Goal: Task Accomplishment & Management: Use online tool/utility

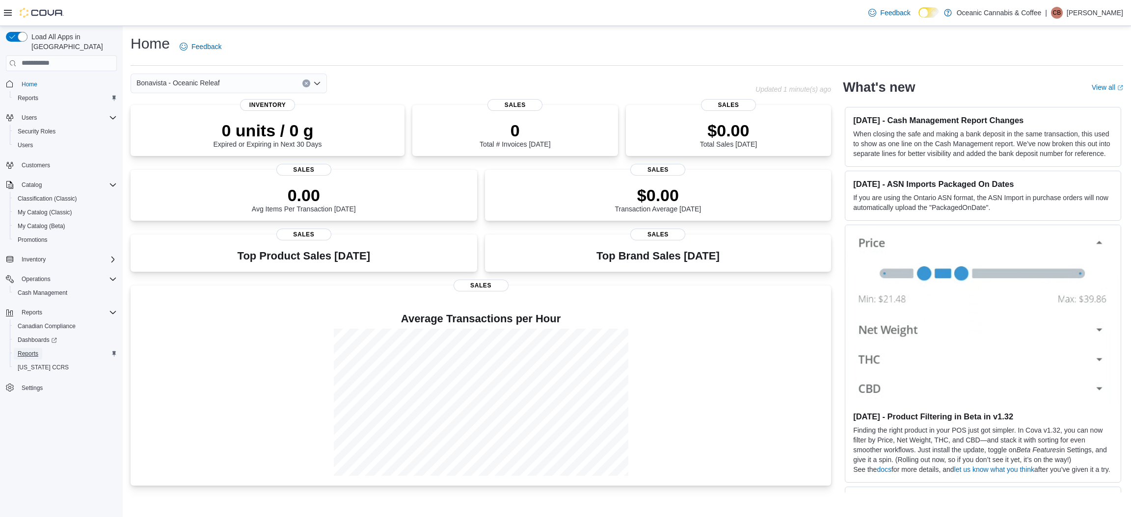
click at [30, 350] on span "Reports" at bounding box center [28, 354] width 21 height 8
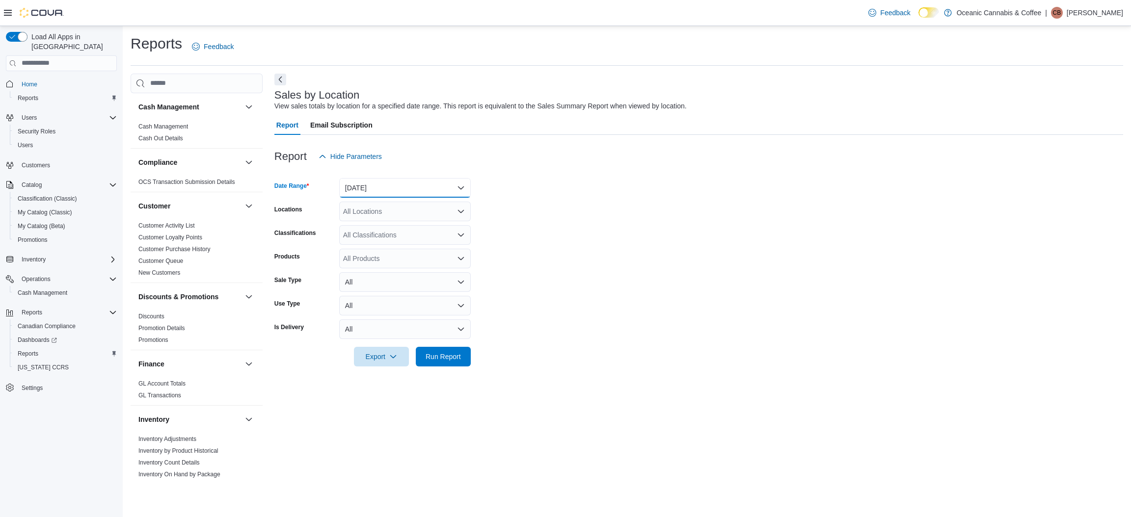
click at [430, 190] on button "[DATE]" at bounding box center [405, 188] width 132 height 20
click at [388, 203] on span "Custom Date" at bounding box center [411, 208] width 112 height 12
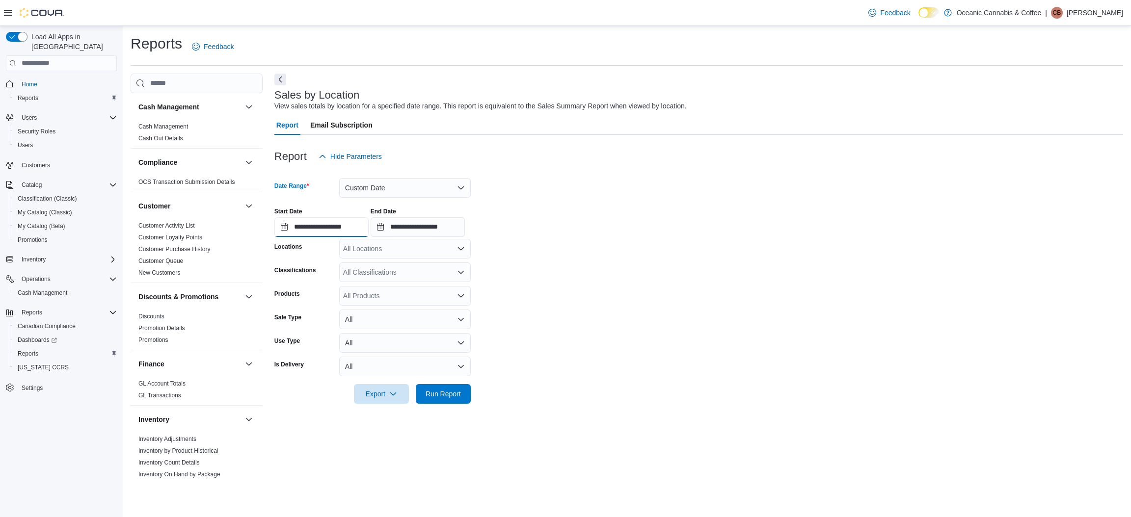
click at [348, 230] on input "**********" at bounding box center [321, 227] width 94 height 20
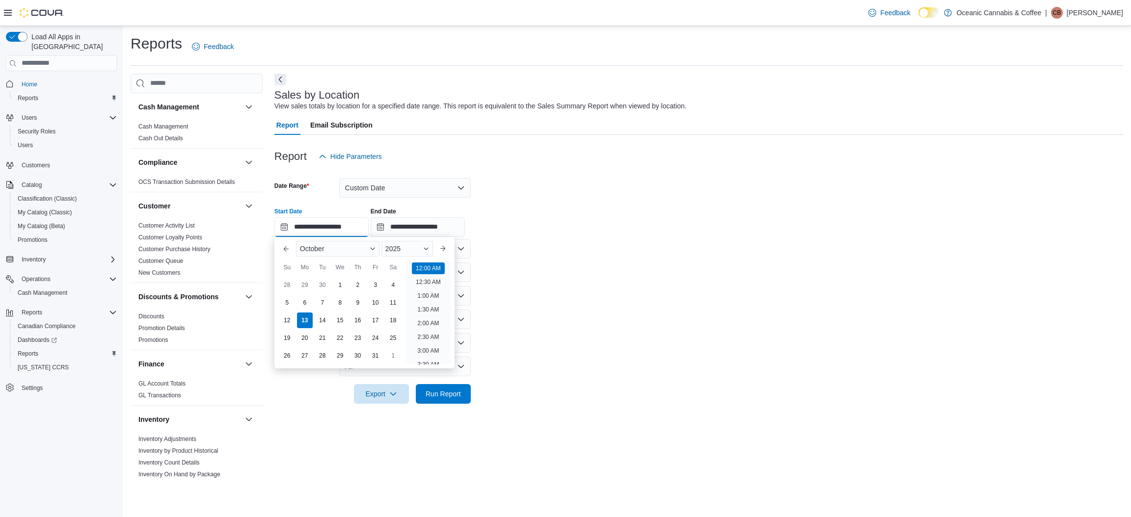
scroll to position [30, 0]
click at [379, 302] on div "10" at bounding box center [375, 302] width 17 height 17
type input "**********"
click at [434, 266] on li "12:00 AM" at bounding box center [428, 267] width 33 height 12
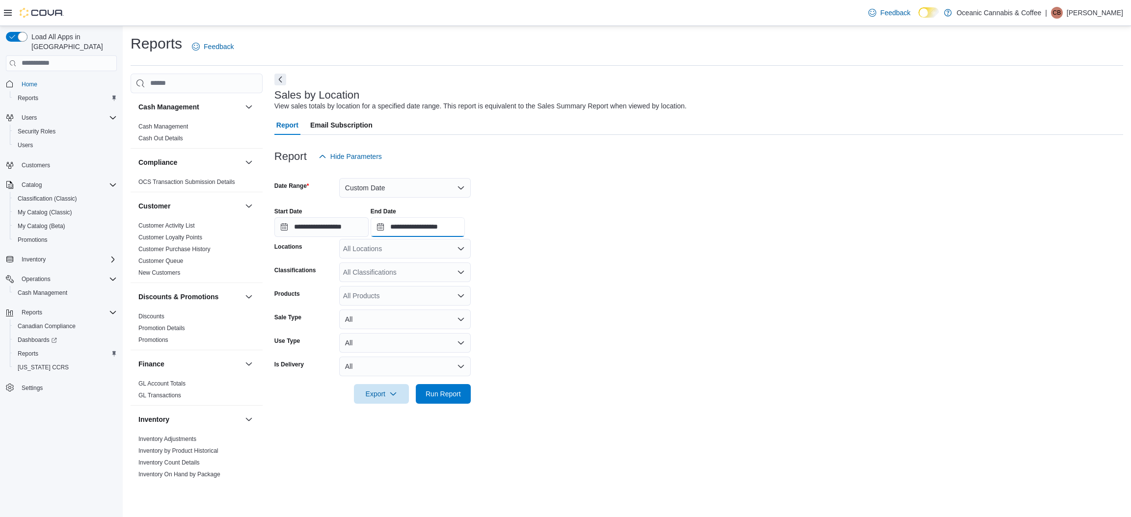
click at [463, 228] on input "**********" at bounding box center [418, 227] width 94 height 20
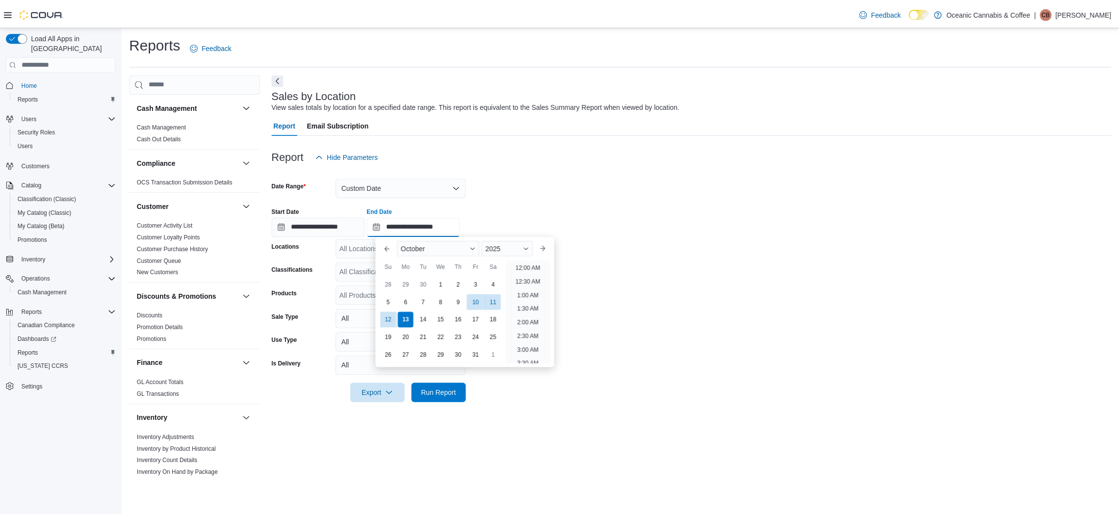
scroll to position [557, 0]
click at [479, 300] on div "10" at bounding box center [480, 302] width 17 height 17
click at [532, 360] on li "11:30 PM" at bounding box center [533, 357] width 33 height 12
type input "**********"
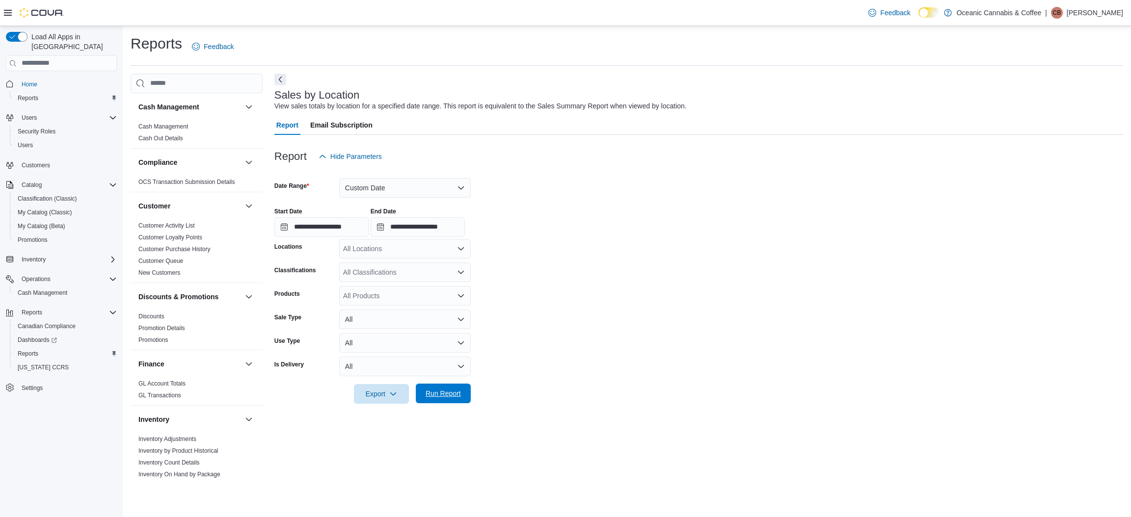
click at [437, 393] on span "Run Report" at bounding box center [443, 394] width 35 height 10
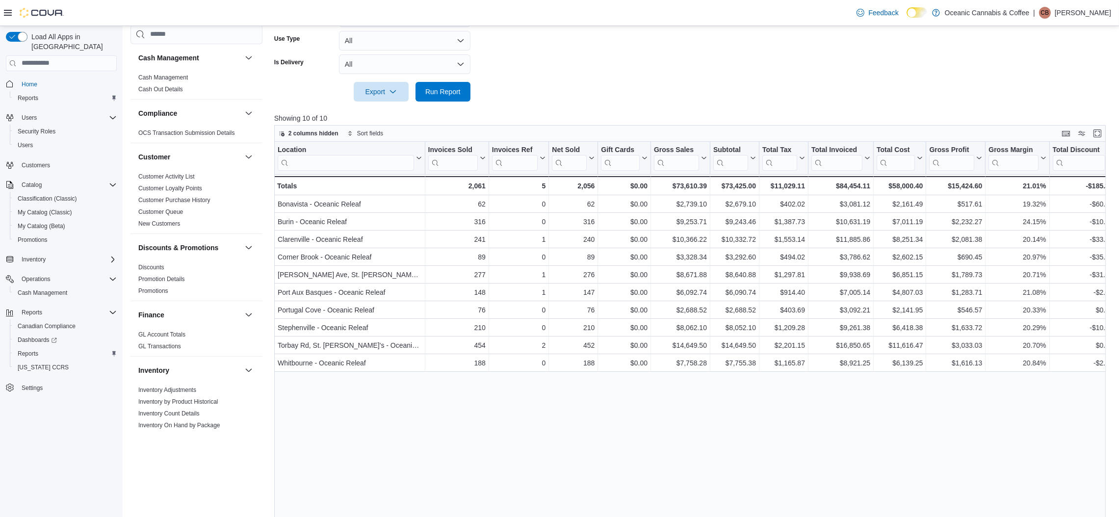
scroll to position [303, 0]
click at [389, 87] on icon "button" at bounding box center [393, 90] width 8 height 8
click at [386, 113] on span "Export to Excel" at bounding box center [383, 110] width 44 height 8
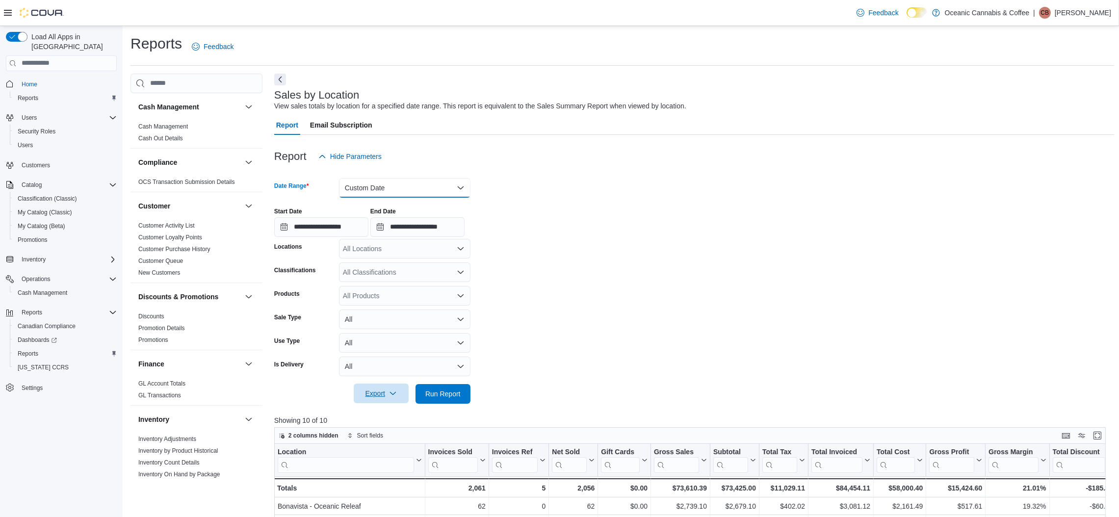
click at [444, 191] on button "Custom Date" at bounding box center [405, 188] width 132 height 20
click at [369, 204] on span "Custom Date" at bounding box center [411, 208] width 112 height 12
click at [336, 231] on input "**********" at bounding box center [321, 227] width 94 height 20
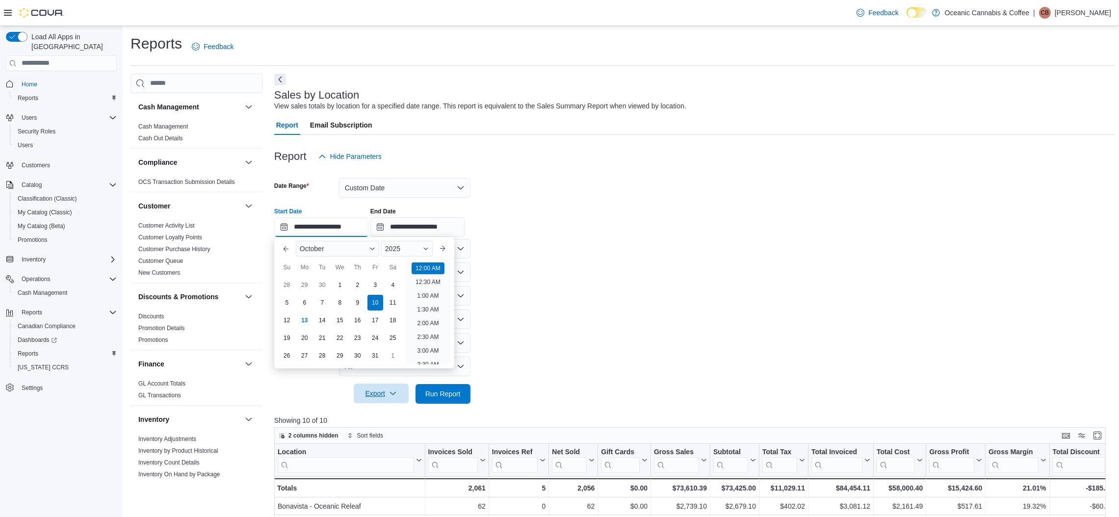
scroll to position [30, 0]
click at [397, 299] on div "11" at bounding box center [392, 302] width 17 height 17
type input "**********"
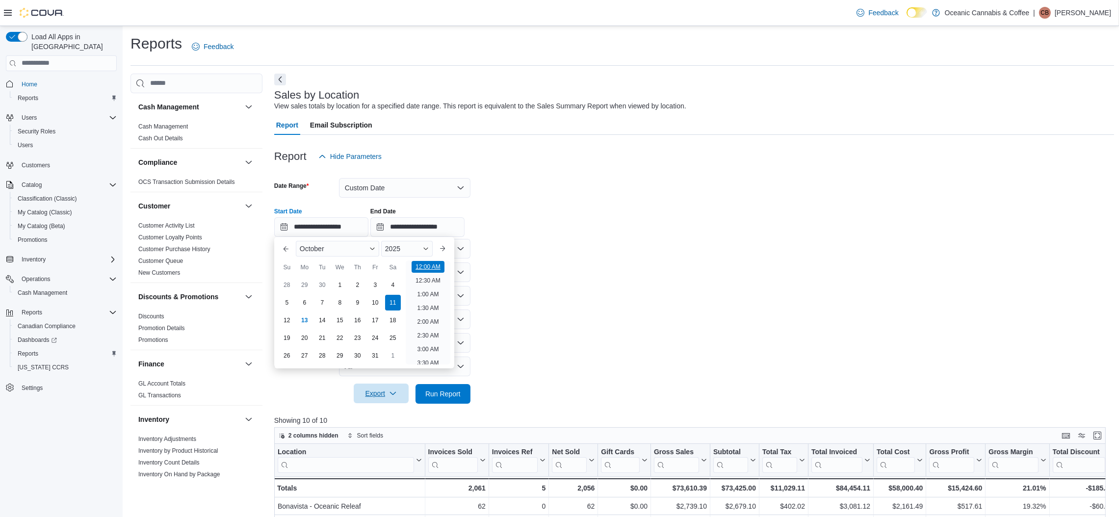
click at [426, 266] on li "12:00 AM" at bounding box center [428, 267] width 33 height 12
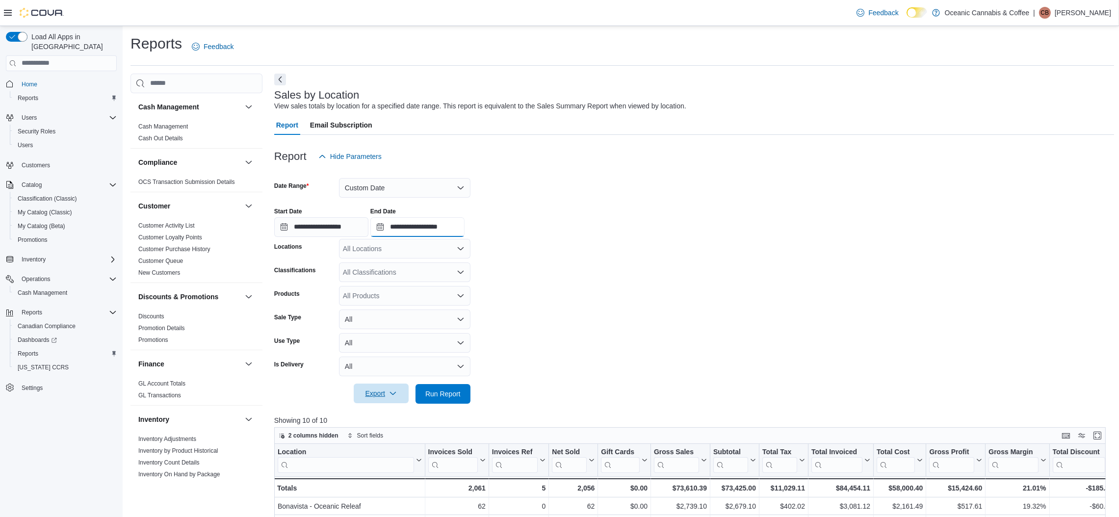
click at [453, 228] on input "**********" at bounding box center [418, 227] width 94 height 20
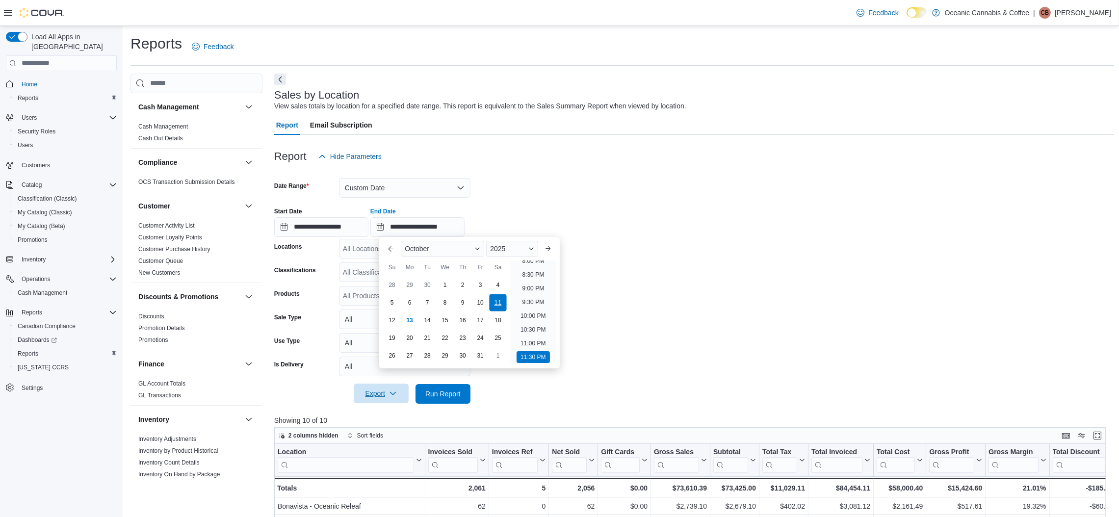
click at [497, 300] on div "11" at bounding box center [498, 302] width 17 height 17
drag, startPoint x: 539, startPoint y: 356, endPoint x: 464, endPoint y: 373, distance: 77.5
click at [537, 356] on li "11:30 PM" at bounding box center [533, 357] width 33 height 12
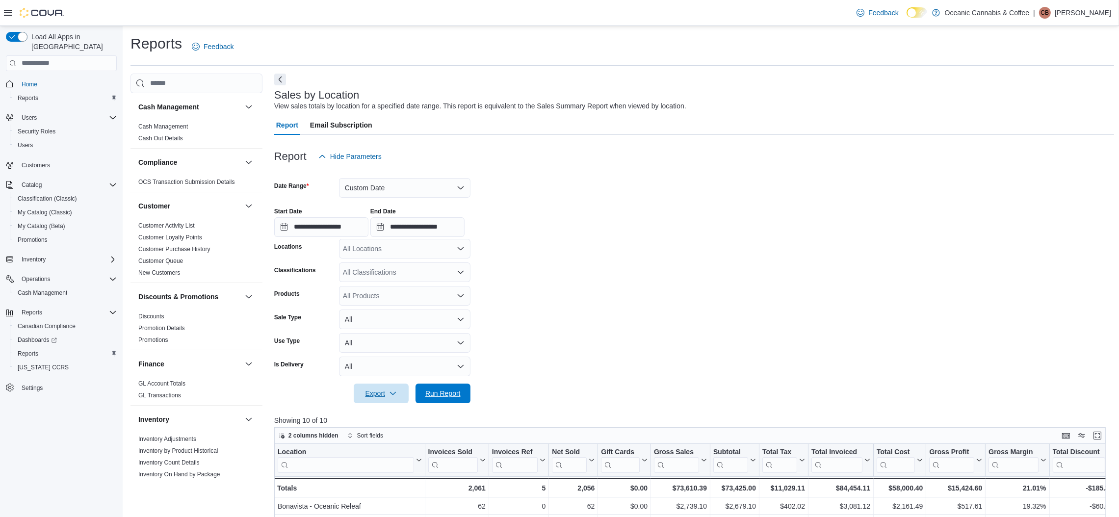
click at [438, 394] on span "Run Report" at bounding box center [443, 394] width 35 height 10
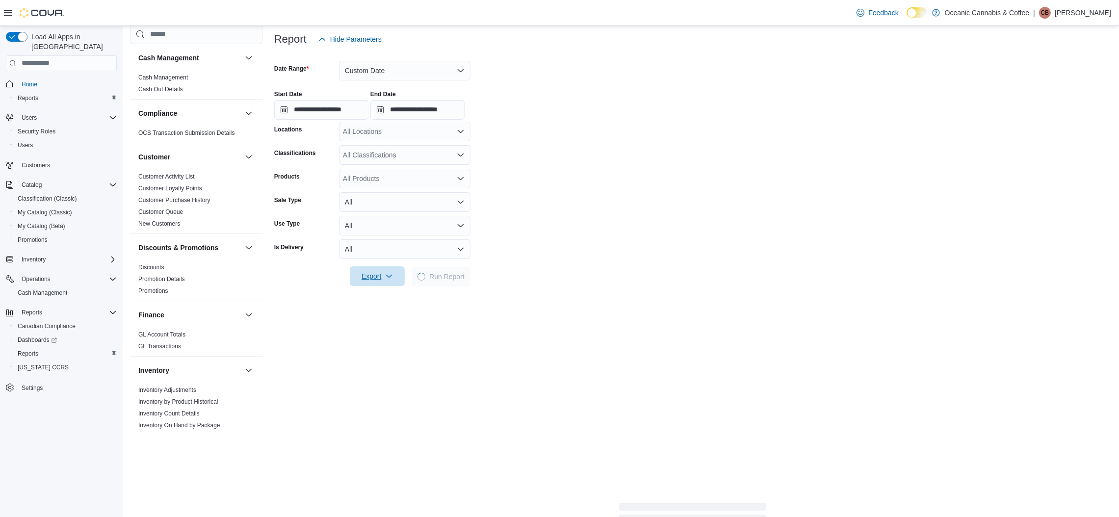
scroll to position [126, 0]
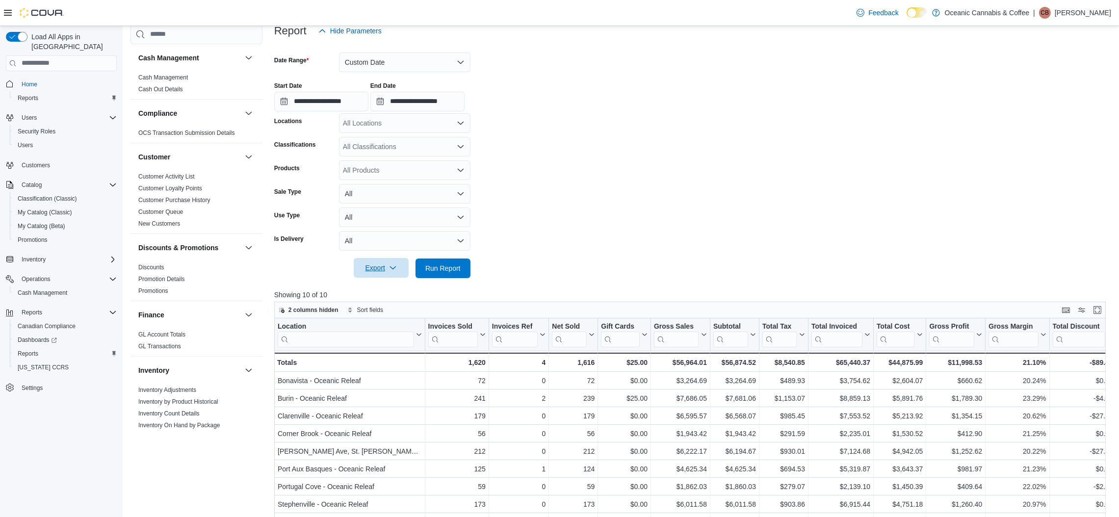
click at [393, 269] on icon "button" at bounding box center [393, 268] width 8 height 8
click at [377, 290] on span "Export to Excel" at bounding box center [383, 288] width 44 height 8
click at [406, 60] on button "Custom Date" at bounding box center [405, 63] width 132 height 20
click at [381, 96] on span "[DATE]" at bounding box center [411, 102] width 112 height 12
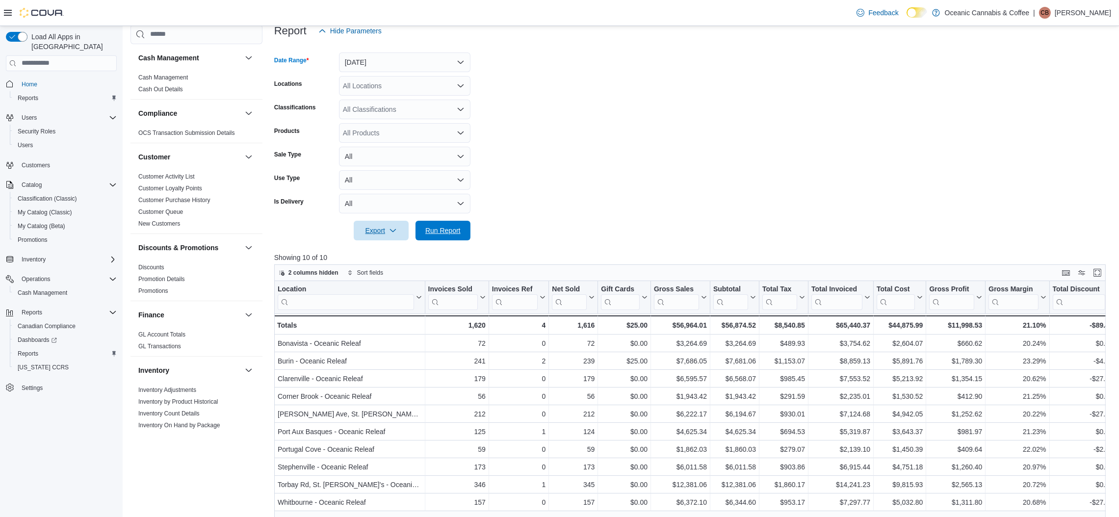
click at [435, 231] on span "Run Report" at bounding box center [443, 231] width 35 height 10
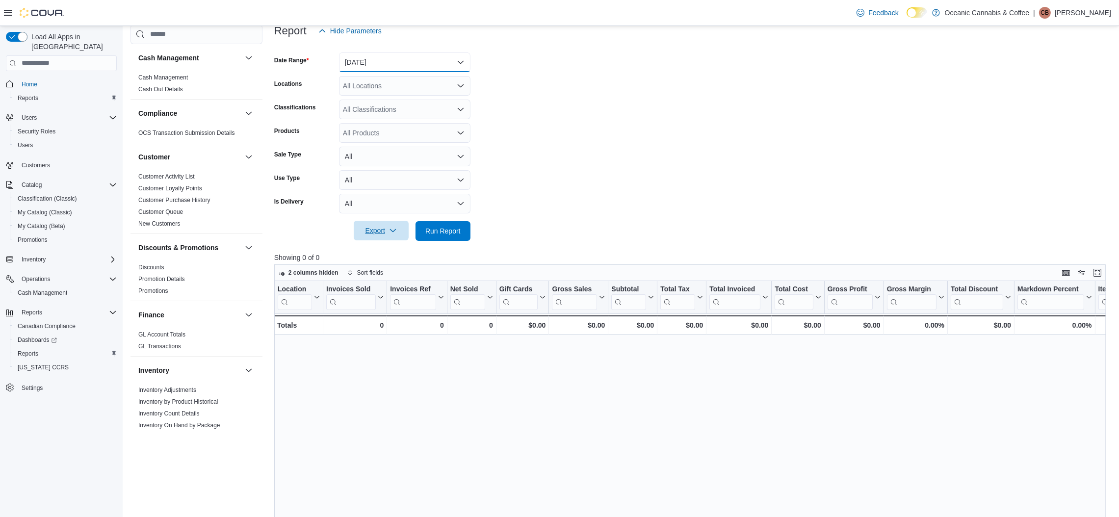
click at [463, 60] on button "[DATE]" at bounding box center [405, 63] width 132 height 20
click at [372, 120] on span "[DATE]" at bounding box center [411, 121] width 112 height 12
click at [445, 228] on span "Run Report" at bounding box center [443, 231] width 35 height 10
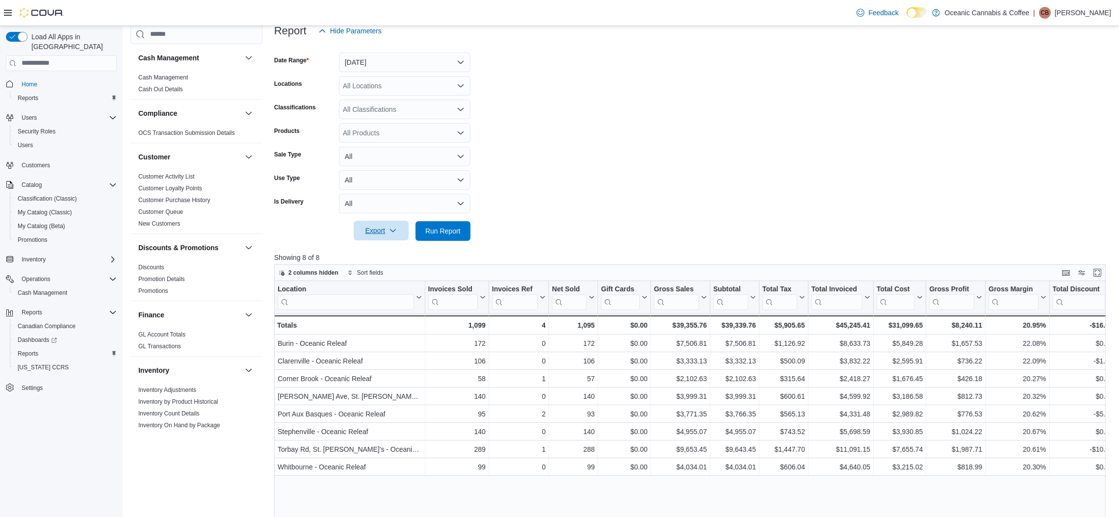
click at [391, 234] on icon "button" at bounding box center [393, 231] width 8 height 8
click at [382, 252] on span "Export to Excel" at bounding box center [383, 250] width 44 height 8
